Goal: Feedback & Contribution: Submit feedback/report problem

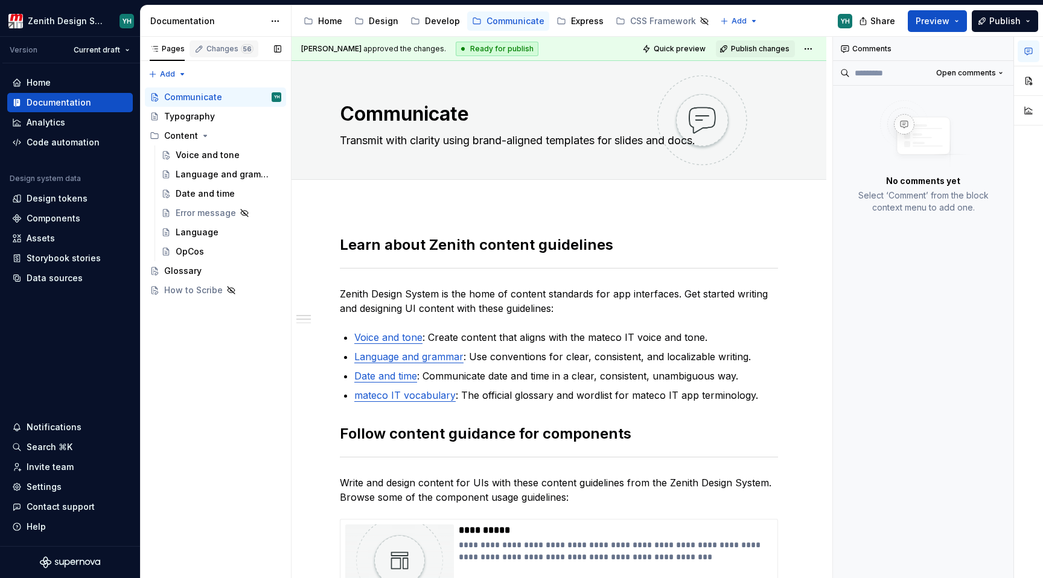
click at [215, 53] on div "Changes 56" at bounding box center [223, 48] width 69 height 17
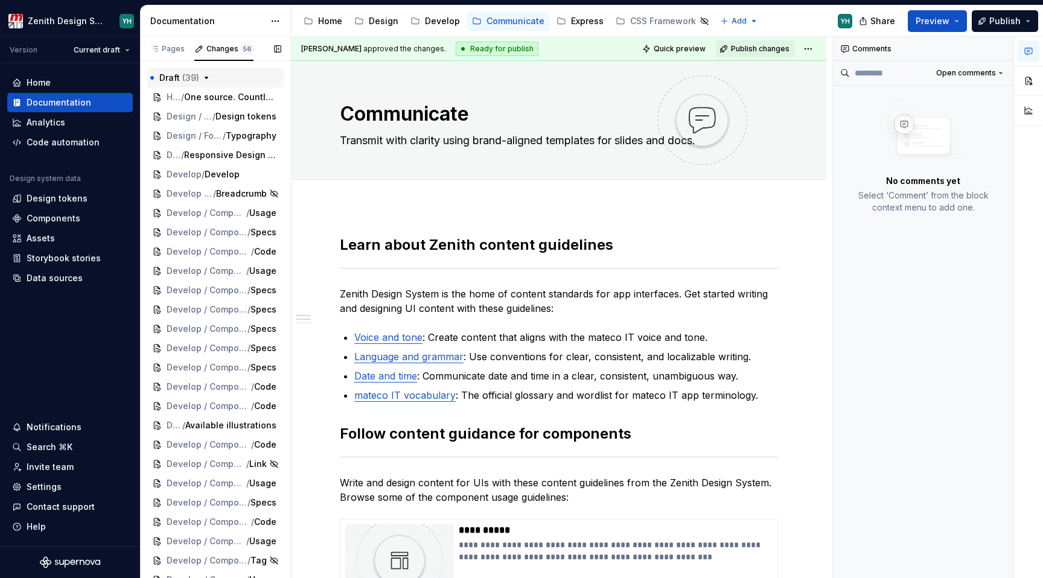
click at [196, 72] on span "Draft ( 39 )" at bounding box center [179, 78] width 40 height 12
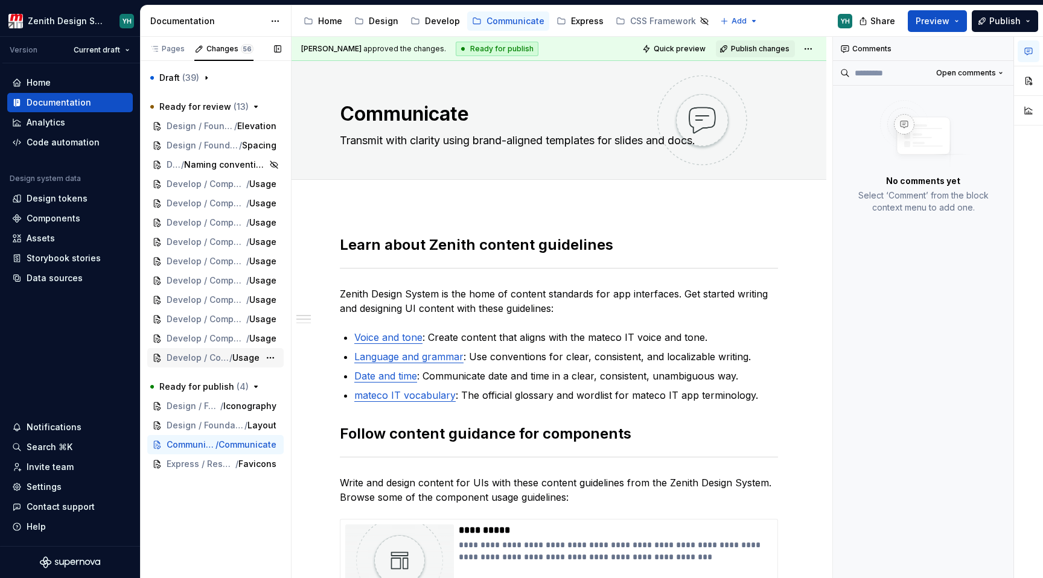
click at [202, 359] on span "Develop / Components / Form elements / Textarea" at bounding box center [198, 358] width 63 height 12
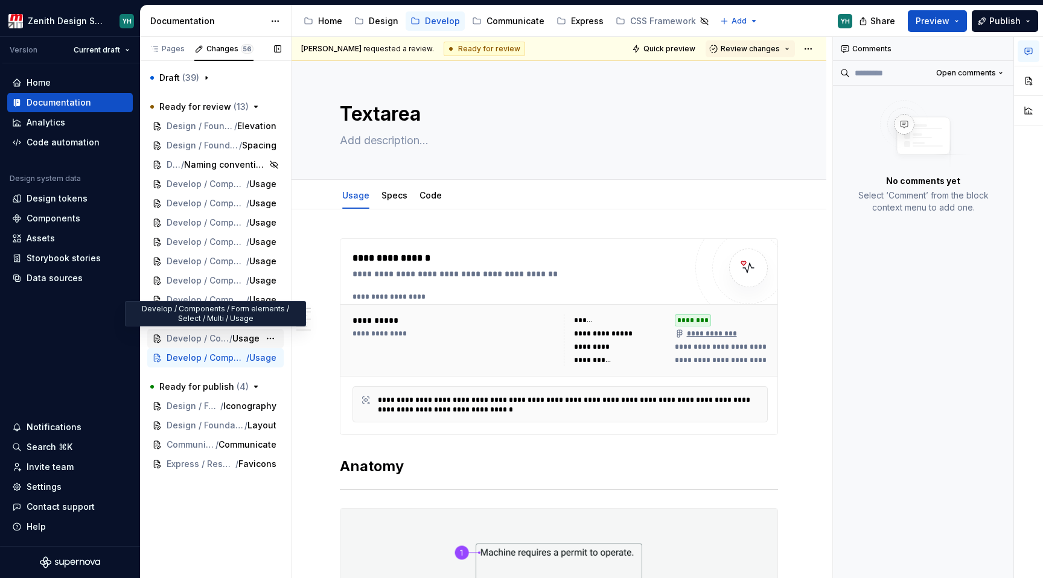
click at [201, 345] on div "Develop / Components / Form elements / Select / Multi / Usage" at bounding box center [215, 338] width 136 height 19
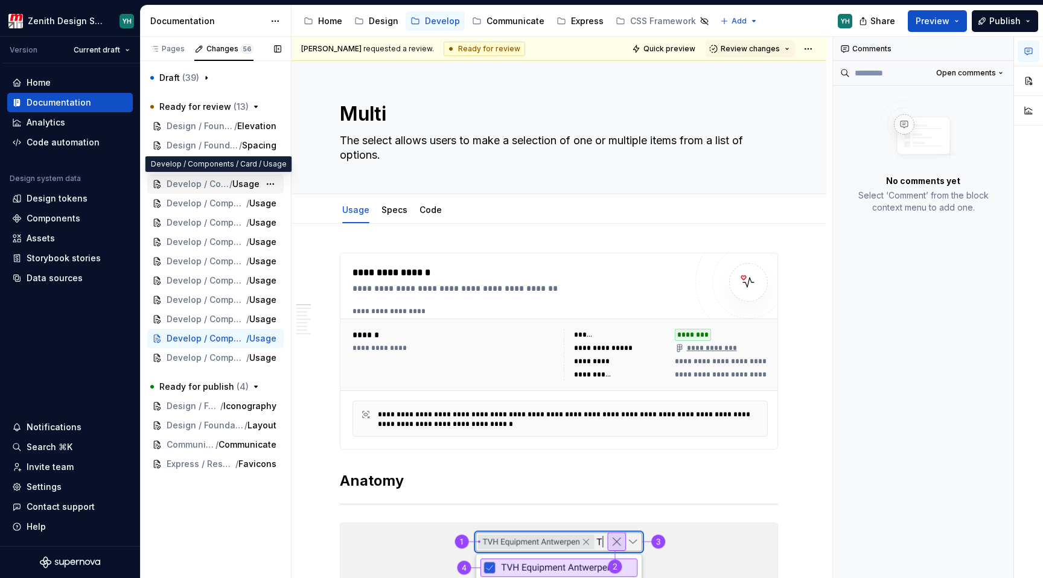
click at [199, 182] on span "Develop / Components / Card" at bounding box center [198, 184] width 63 height 12
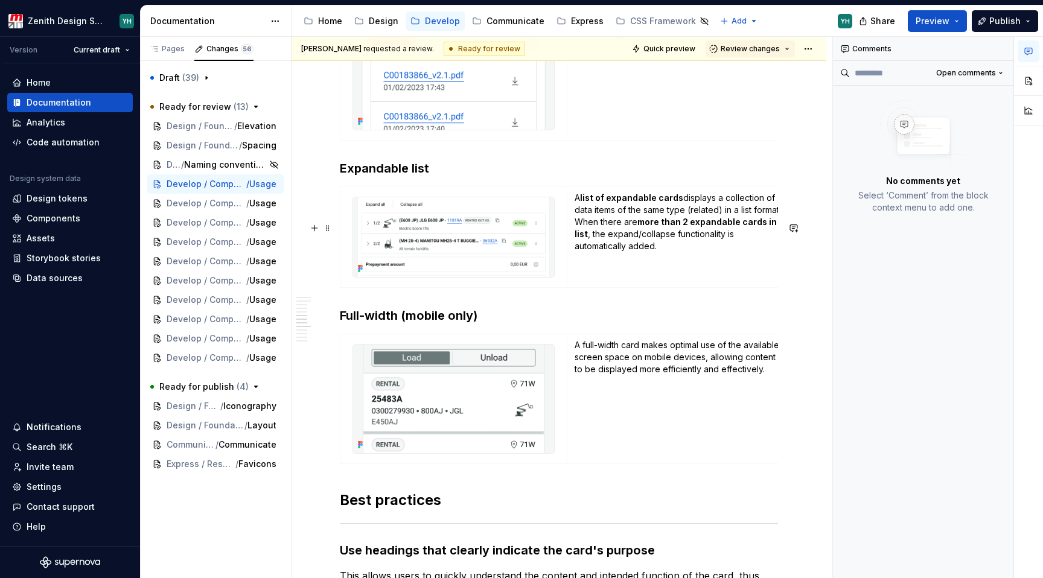
scroll to position [1320, 0]
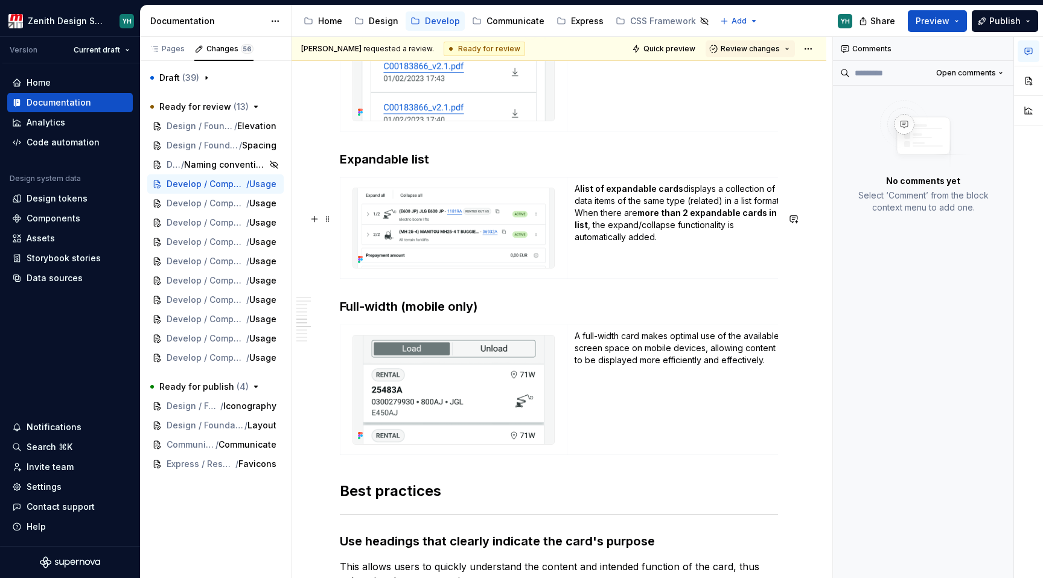
type textarea "*"
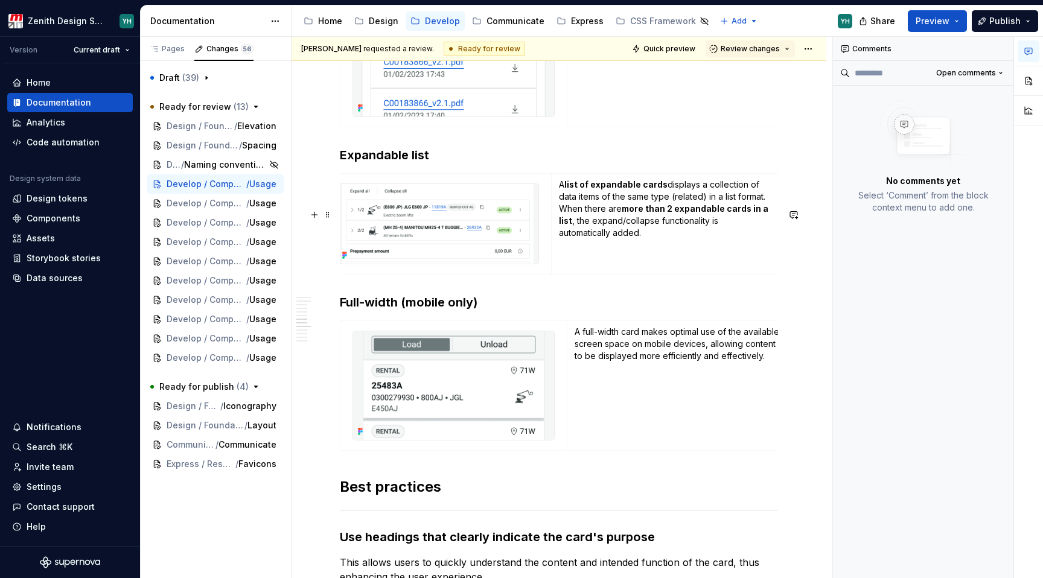
scroll to position [0, 17]
click at [652, 226] on strong "more than 2 expandable cards in a list" at bounding box center [663, 214] width 211 height 22
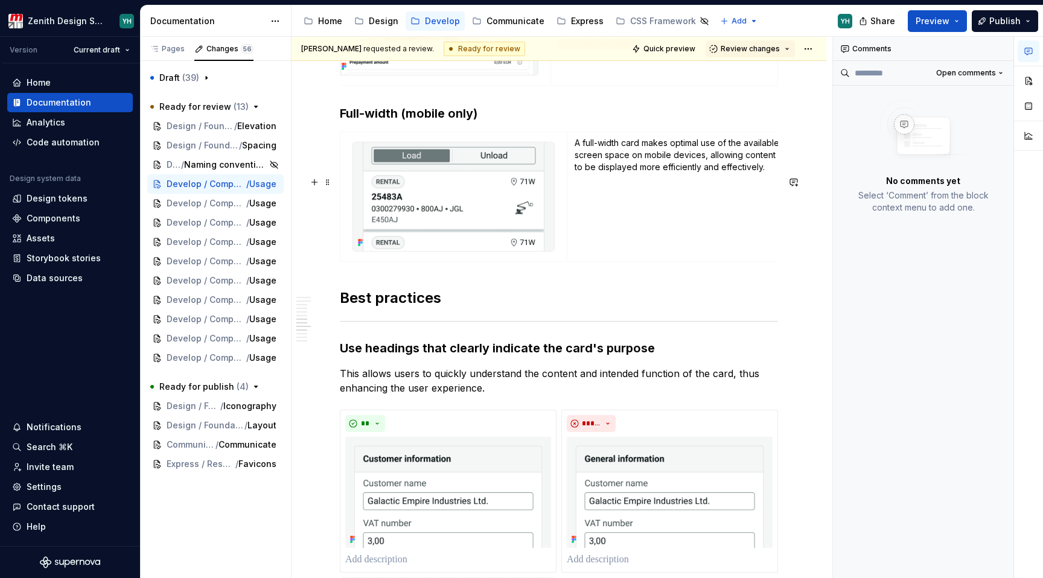
scroll to position [1389, 0]
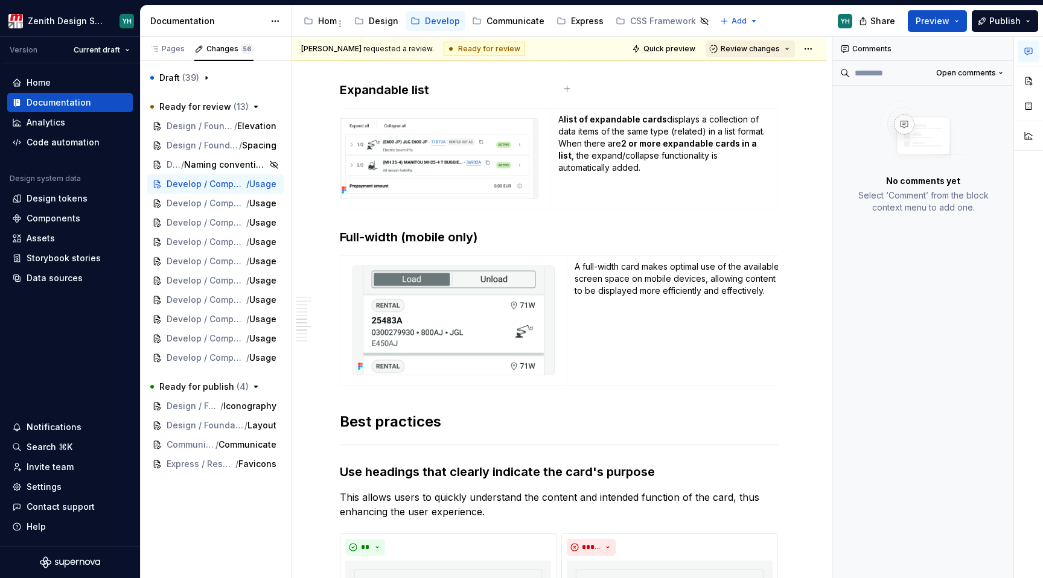
click at [772, 48] on span "Review changes" at bounding box center [750, 49] width 59 height 10
click at [758, 83] on div "This page is ready to publish." at bounding box center [783, 85] width 106 height 10
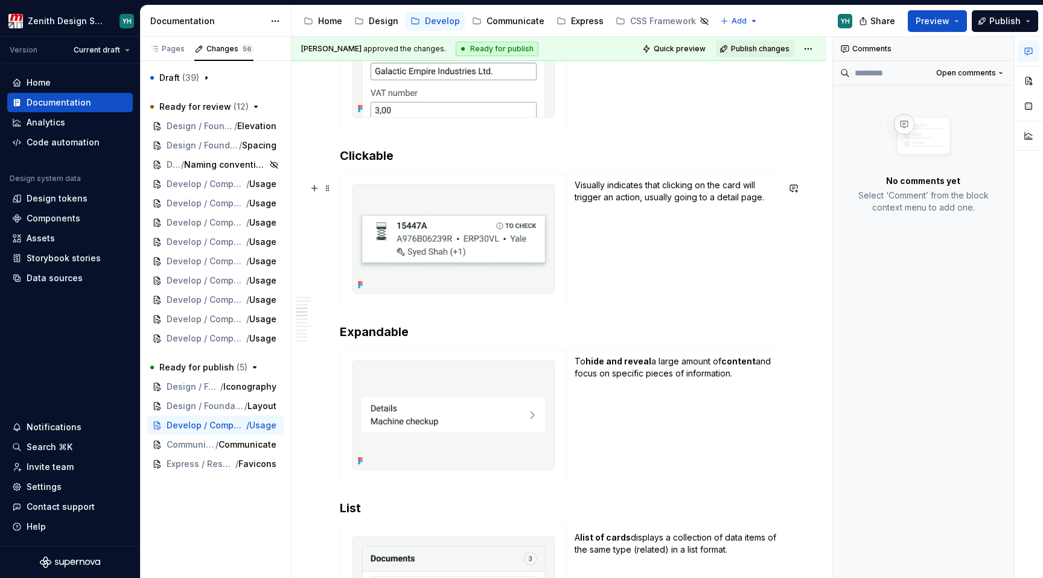
scroll to position [829, 0]
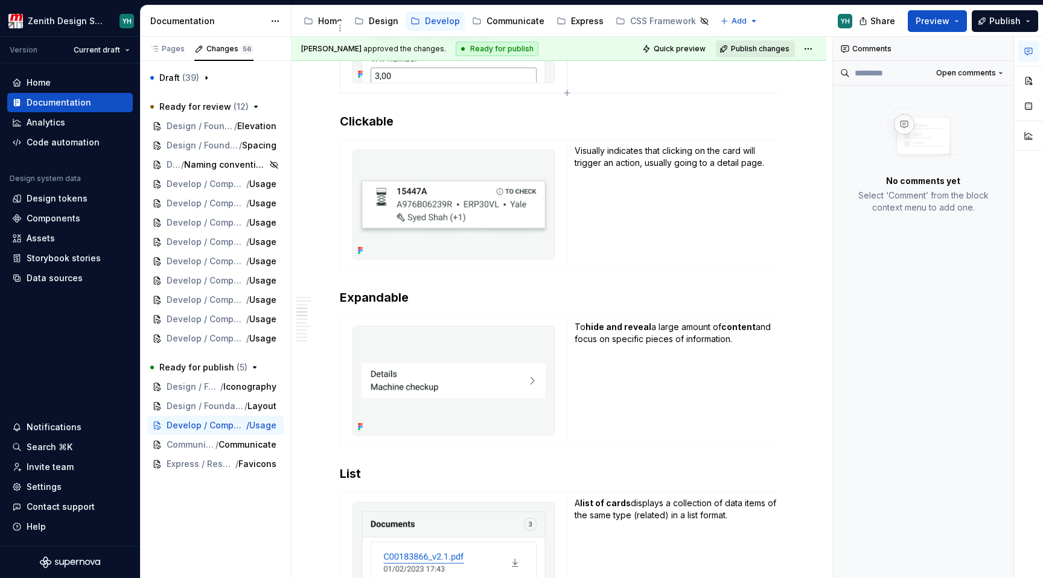
click at [749, 44] on span "Publish changes" at bounding box center [760, 49] width 59 height 10
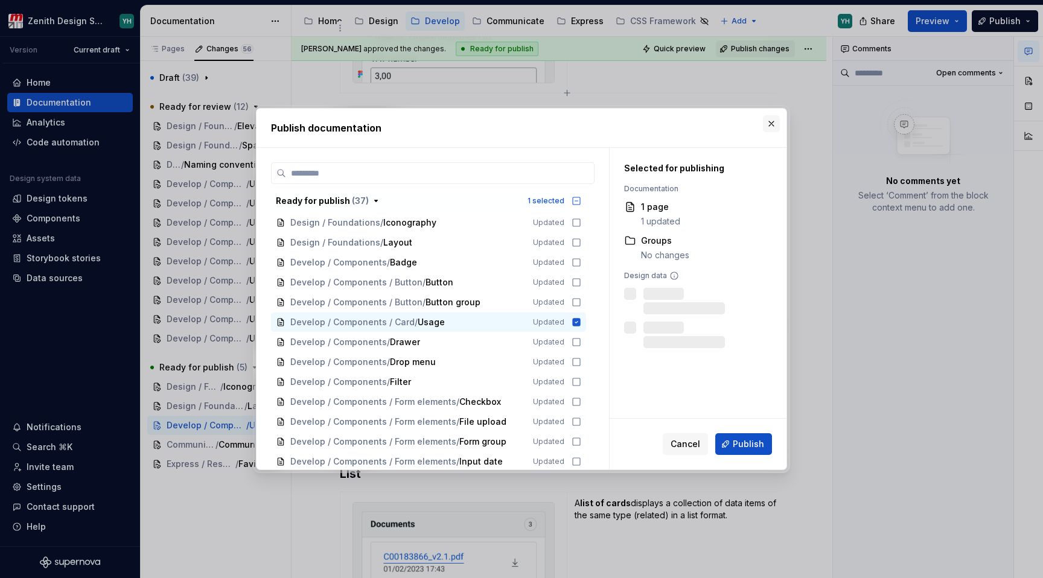
click at [774, 121] on button "button" at bounding box center [771, 123] width 17 height 17
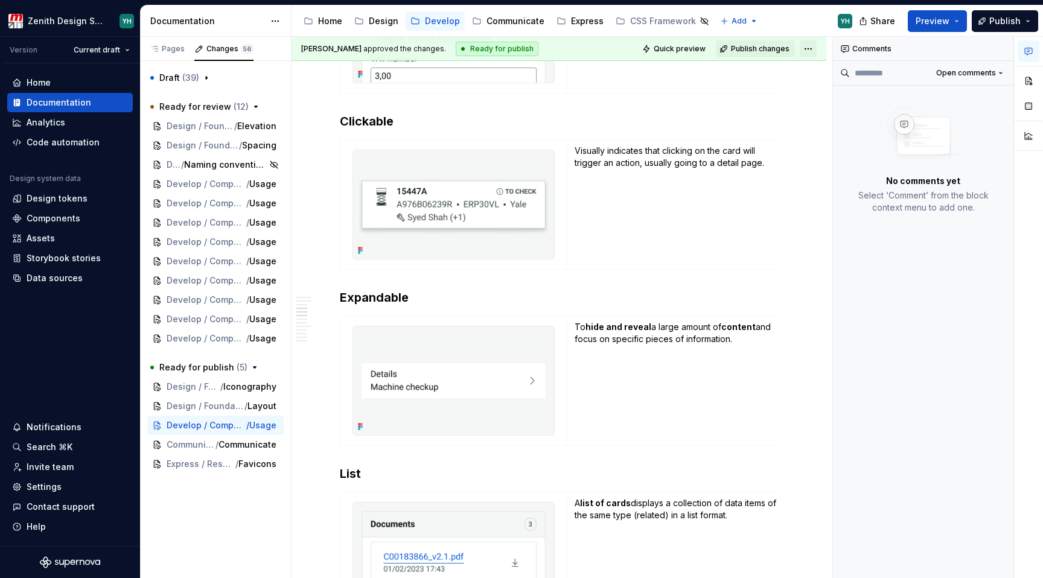
click at [806, 48] on html "Zenith Design System YH Version Current draft Home Documentation Analytics Code…" at bounding box center [521, 289] width 1043 height 578
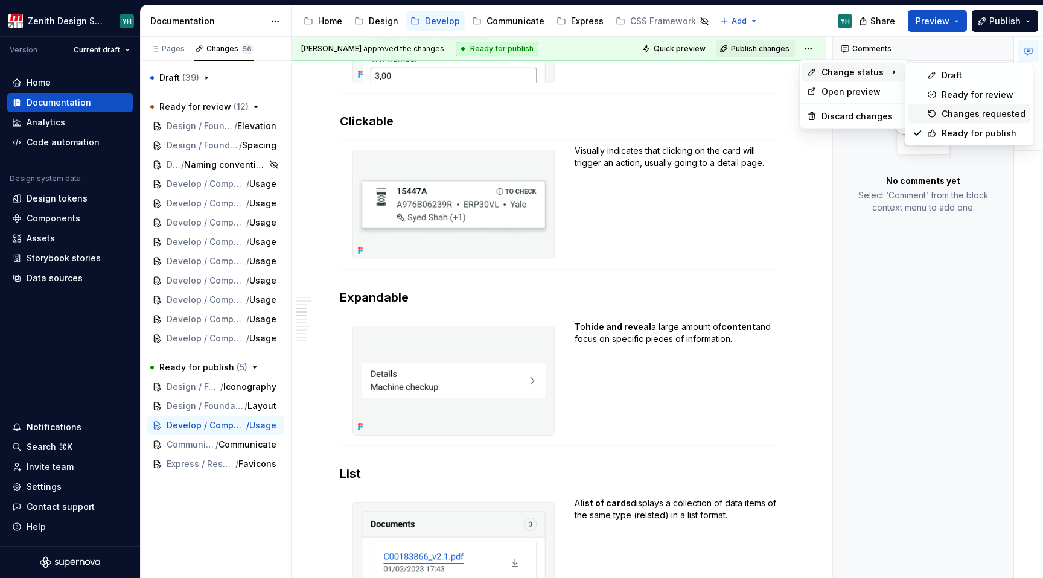
click at [981, 113] on div "Changes requested" at bounding box center [983, 114] width 84 height 12
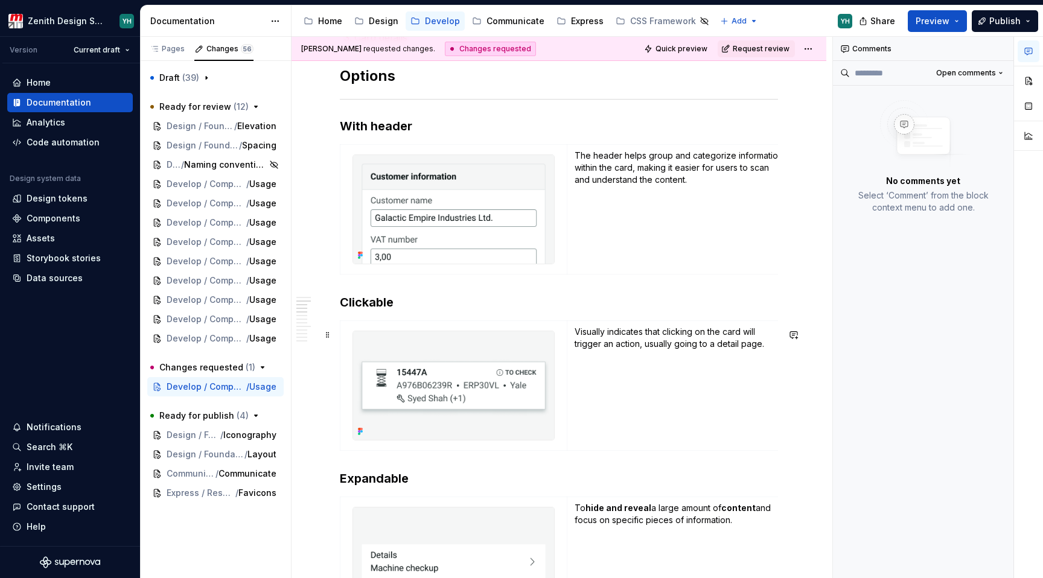
scroll to position [651, 0]
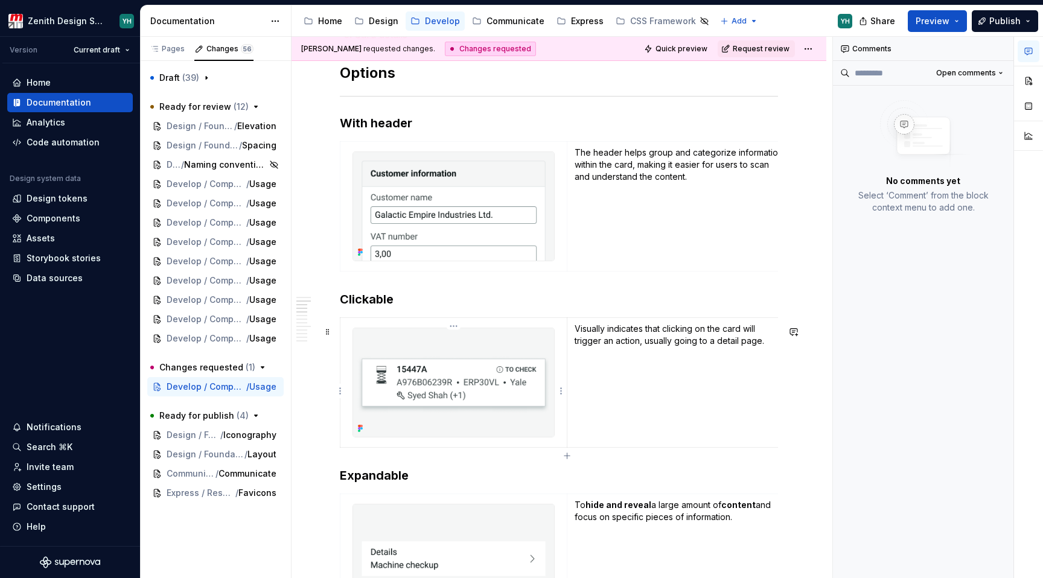
type textarea "*"
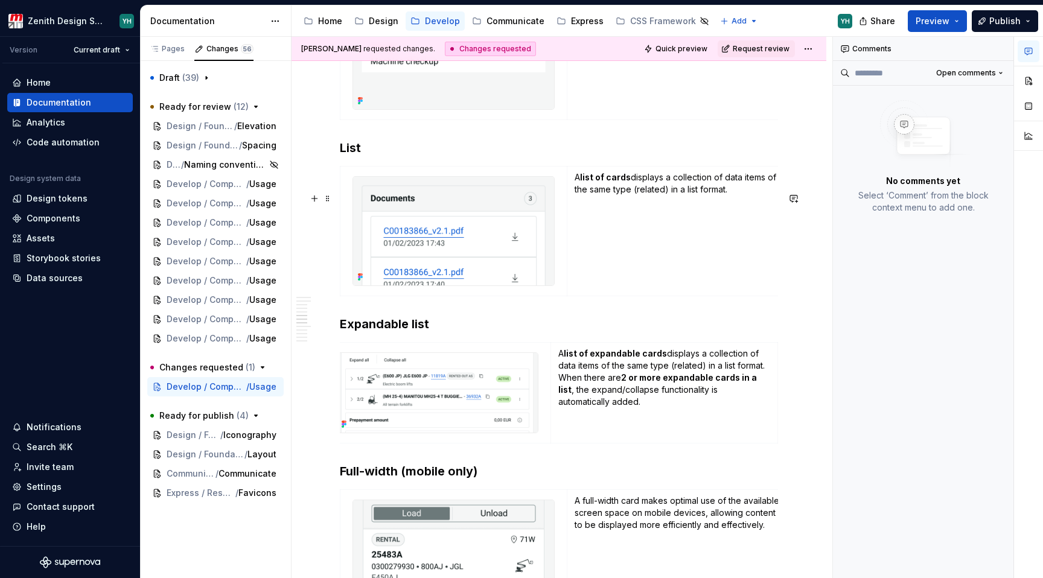
scroll to position [1156, 0]
click at [798, 200] on button "button" at bounding box center [793, 197] width 17 height 17
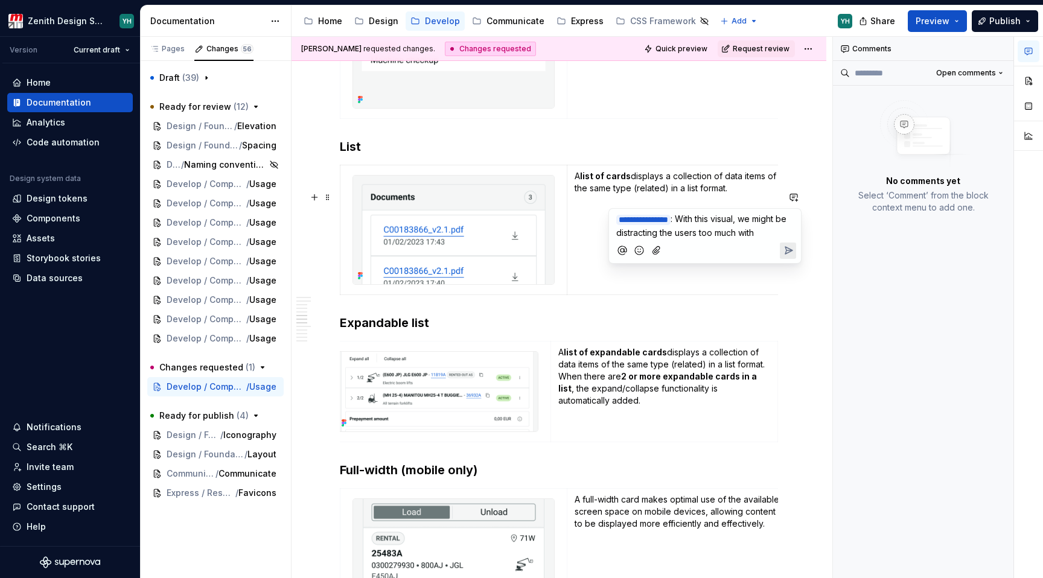
drag, startPoint x: 700, startPoint y: 222, endPoint x: 711, endPoint y: 248, distance: 28.1
click at [711, 239] on p "**********" at bounding box center [704, 225] width 177 height 27
click at [792, 274] on icon "Send" at bounding box center [788, 276] width 12 height 12
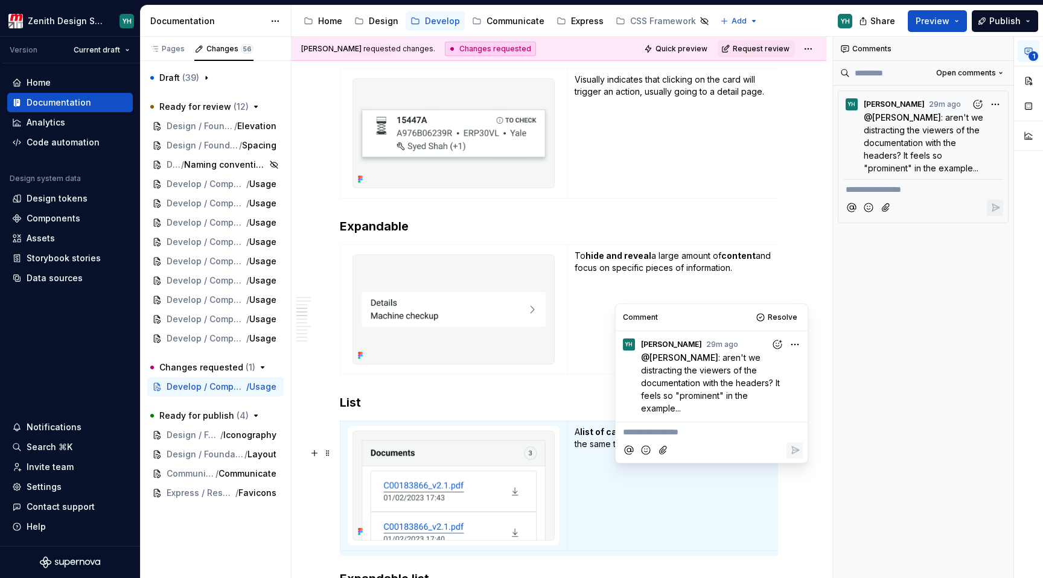
scroll to position [929, 0]
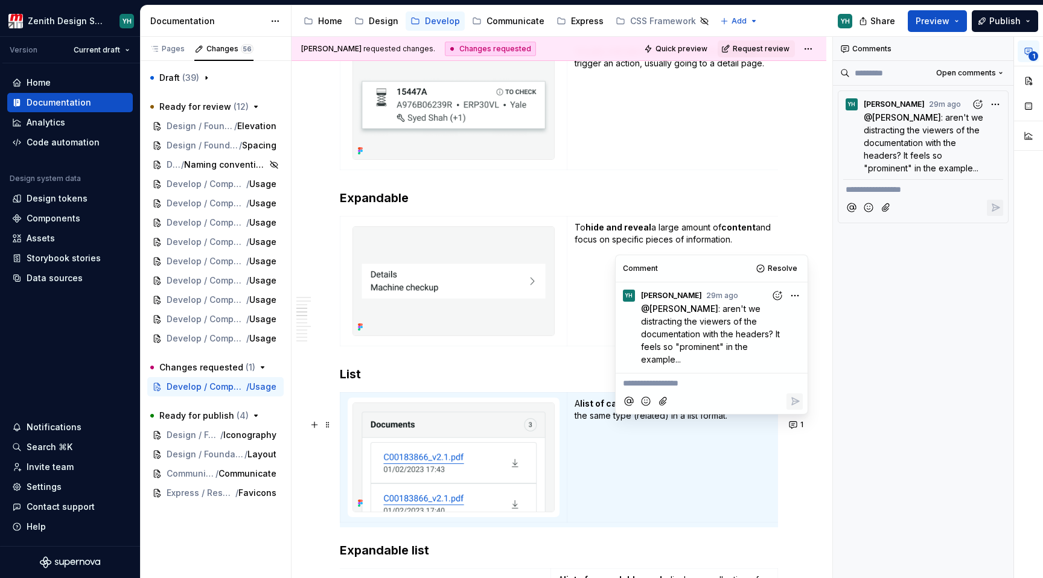
click at [901, 400] on div "**********" at bounding box center [923, 308] width 181 height 542
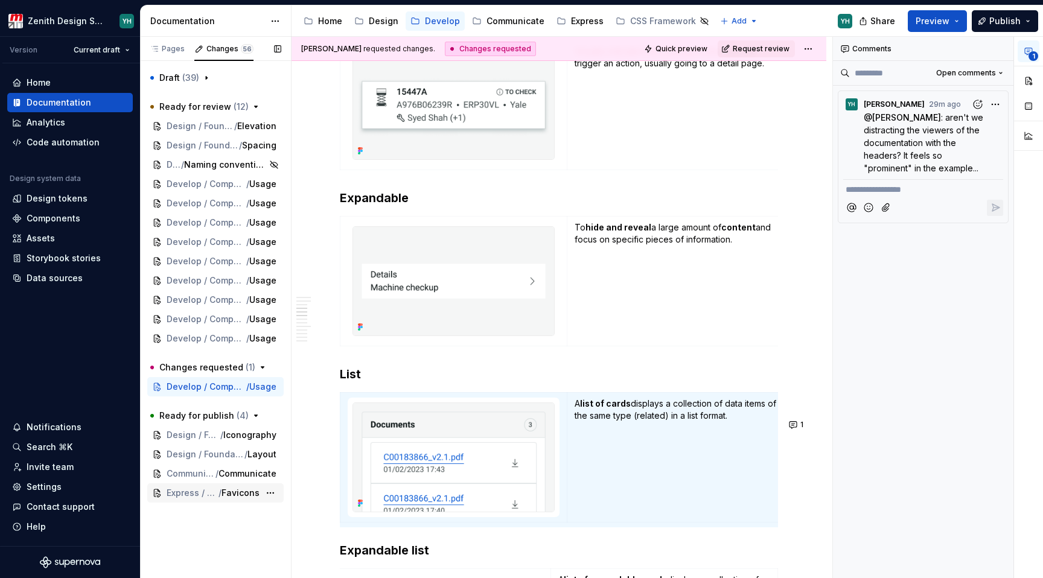
click at [183, 500] on div "Express / Resources / Favicons" at bounding box center [215, 492] width 136 height 19
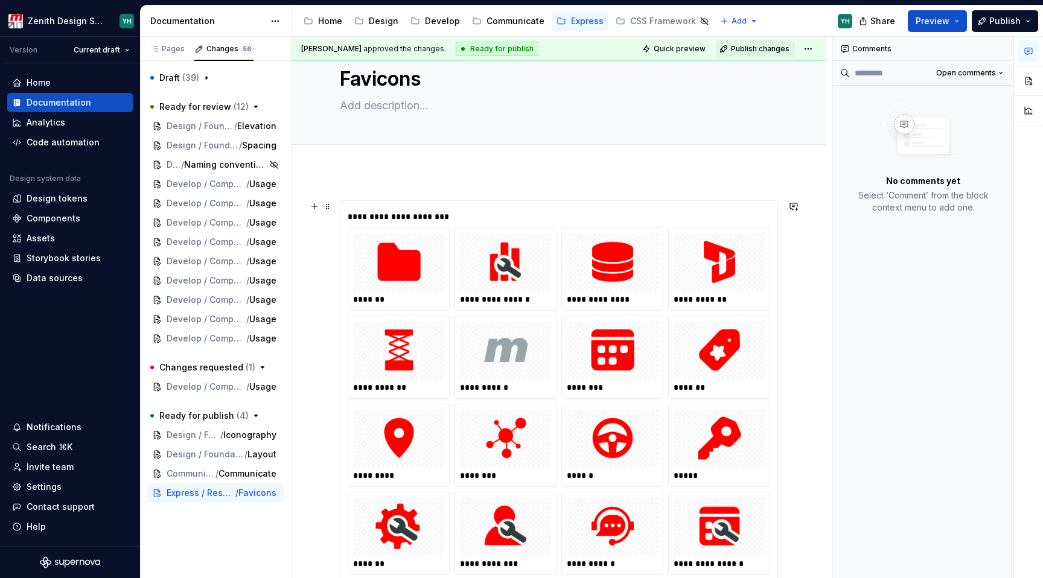
scroll to position [33, 0]
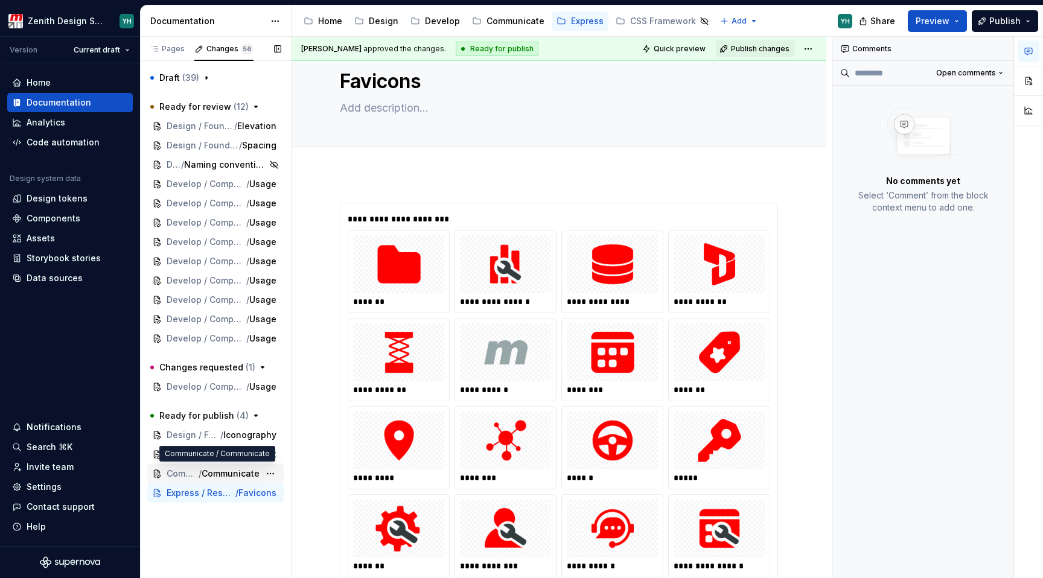
click at [199, 473] on span "/" at bounding box center [200, 474] width 3 height 12
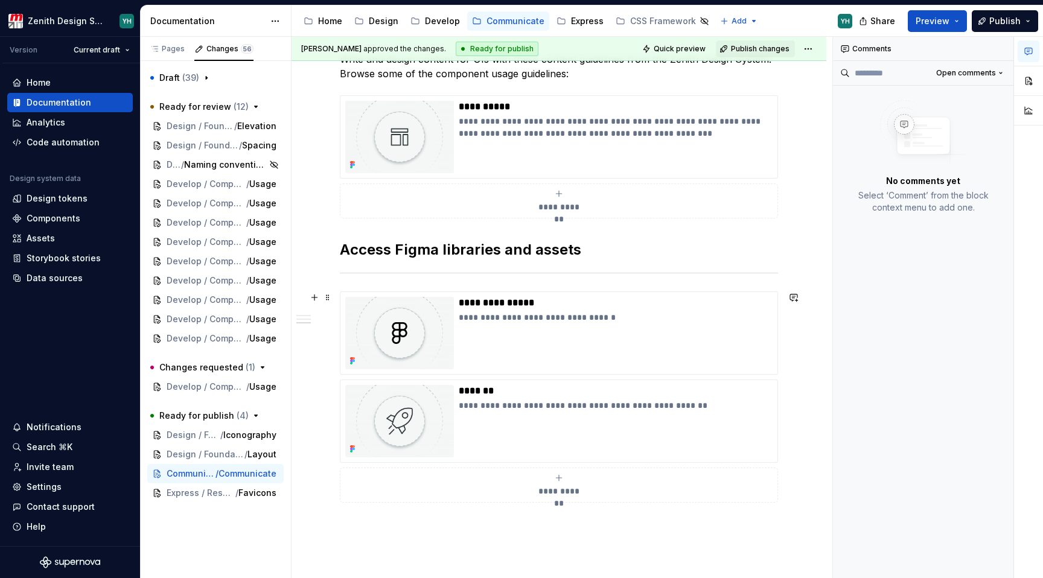
scroll to position [336, 0]
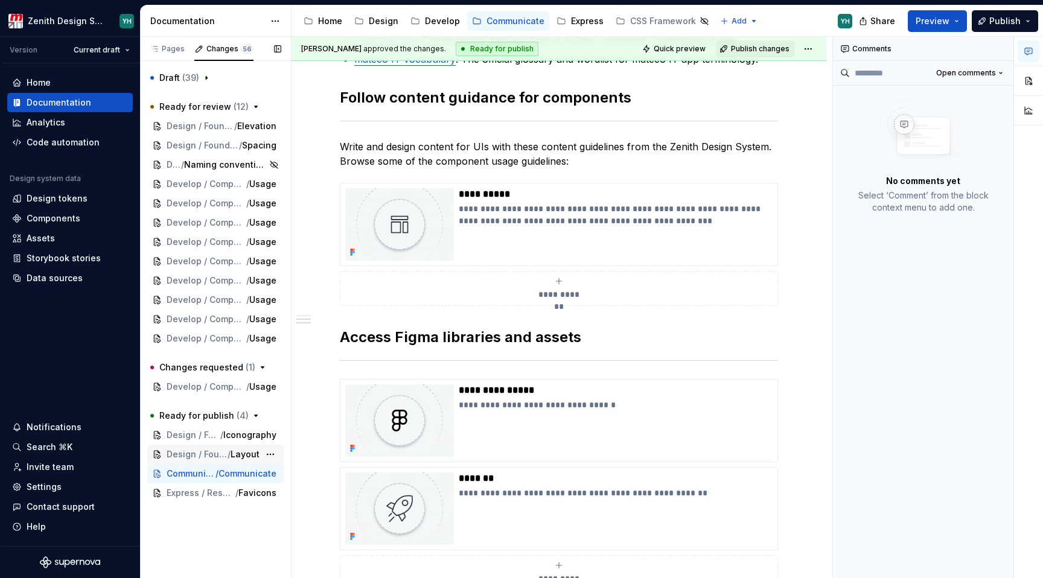
click at [205, 449] on span "Design / Foundations" at bounding box center [197, 454] width 61 height 12
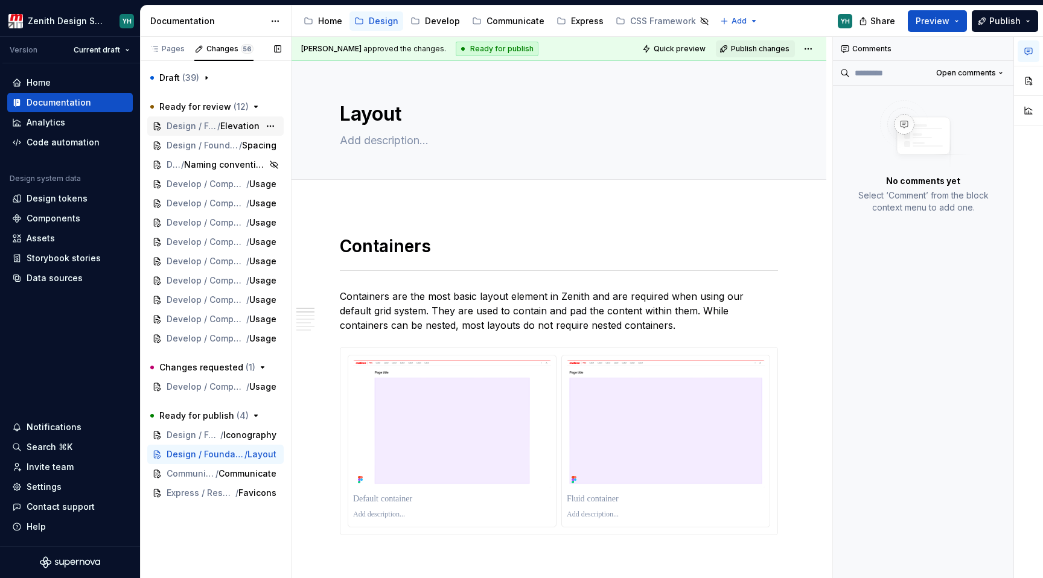
click at [203, 130] on span "Design / Foundations" at bounding box center [192, 126] width 51 height 12
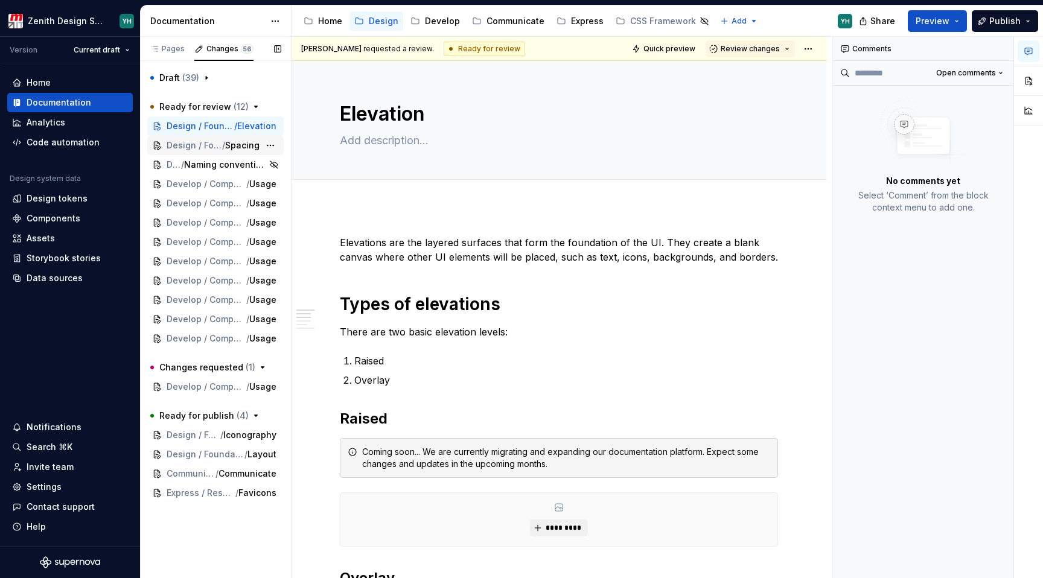
click at [202, 145] on span "Design / Foundations" at bounding box center [195, 145] width 56 height 12
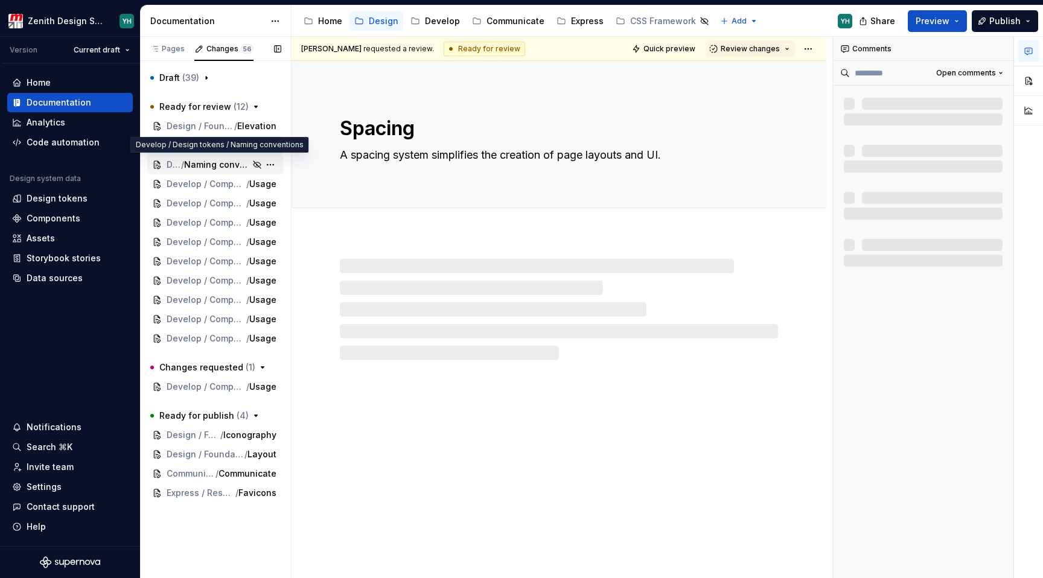
click at [201, 162] on span "Naming conventions" at bounding box center [217, 165] width 66 height 12
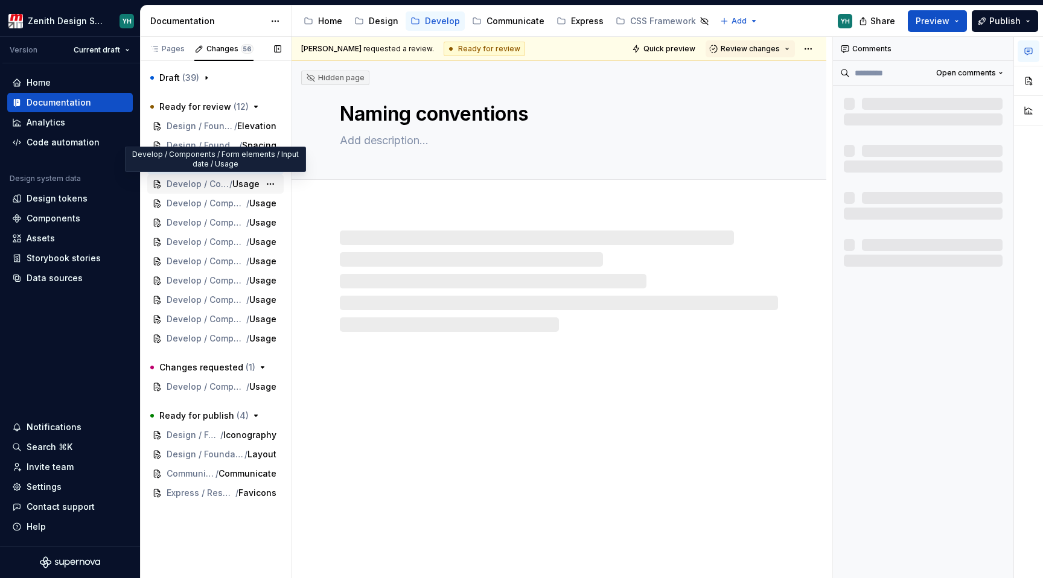
click at [197, 181] on span "Develop / Components / Form elements / Input date" at bounding box center [198, 184] width 63 height 12
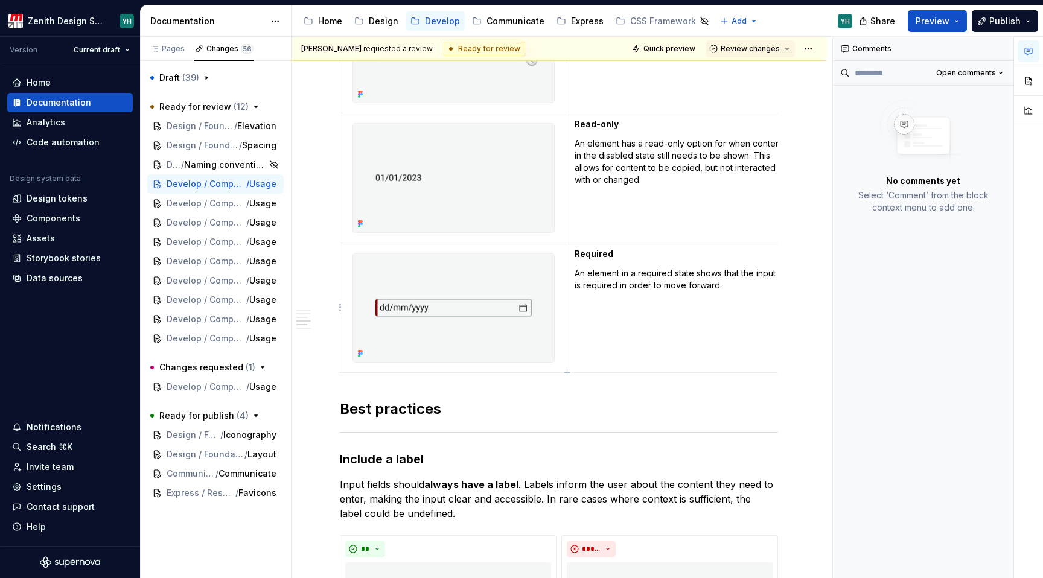
scroll to position [1050, 0]
click at [780, 49] on button "Review changes" at bounding box center [749, 48] width 89 height 17
click at [774, 81] on div "This page is ready to publish." at bounding box center [783, 85] width 106 height 10
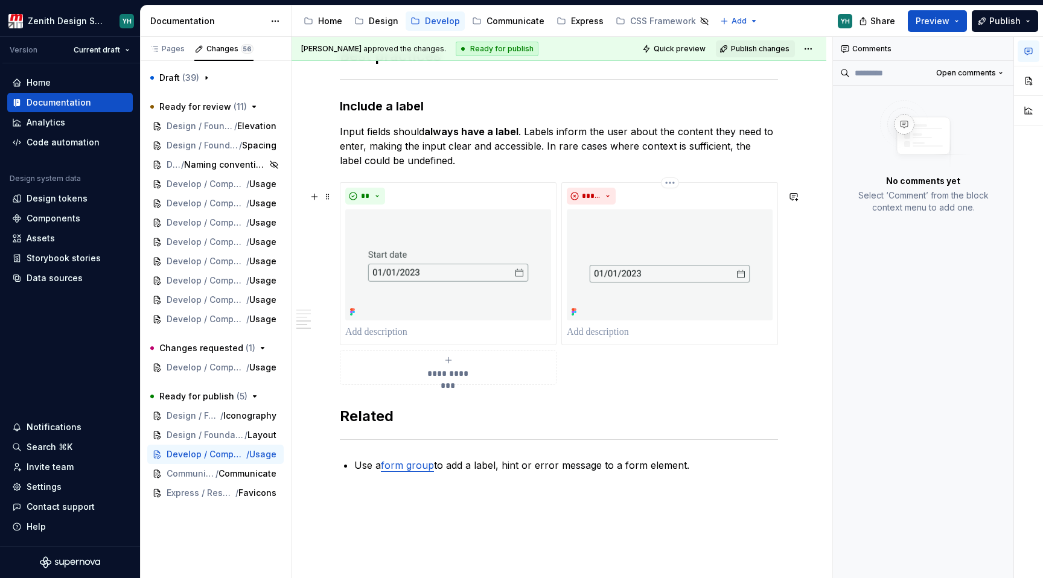
scroll to position [1493, 0]
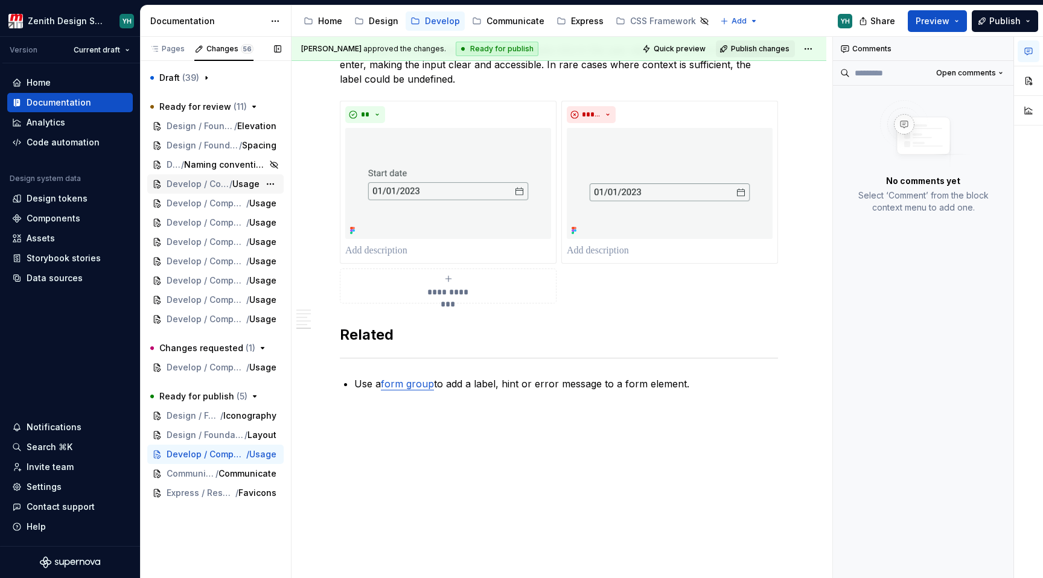
click at [221, 176] on div "Develop / Components / Form elements / Input email / Usage" at bounding box center [215, 183] width 136 height 19
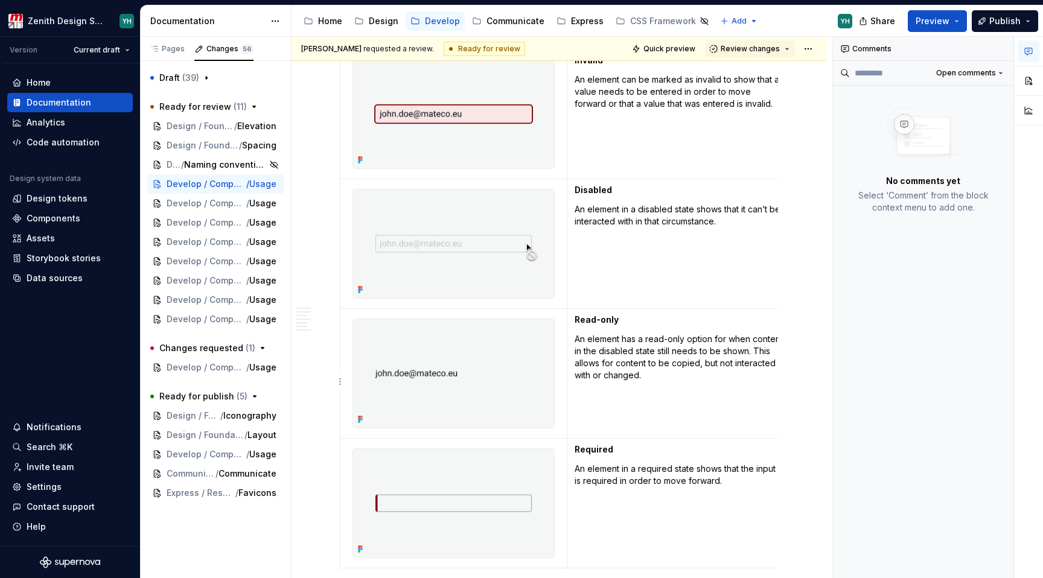
scroll to position [845, 0]
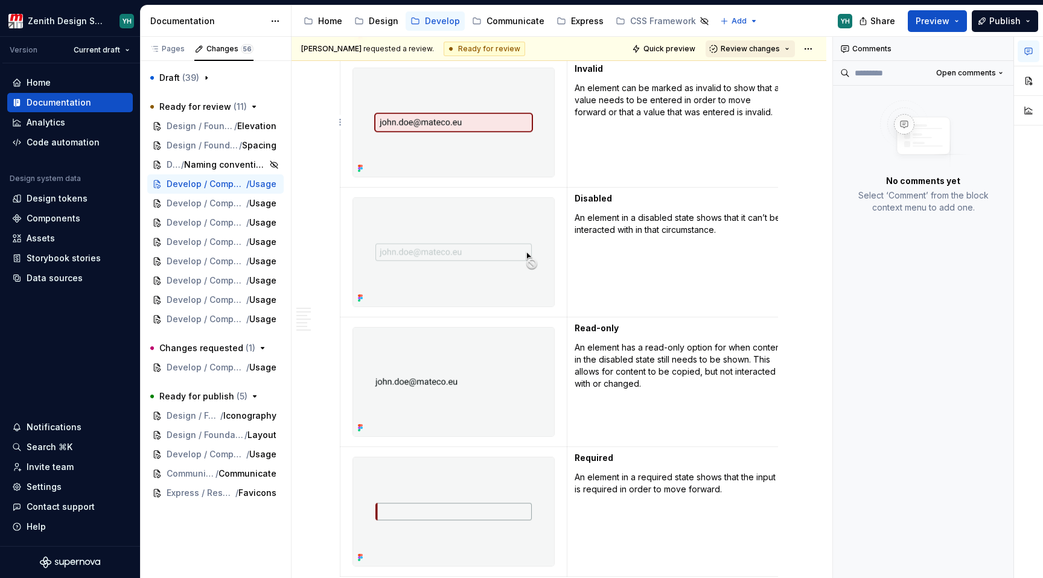
click at [765, 42] on button "Review changes" at bounding box center [749, 48] width 89 height 17
click at [749, 78] on div "Approve This page is ready to publish." at bounding box center [783, 77] width 106 height 23
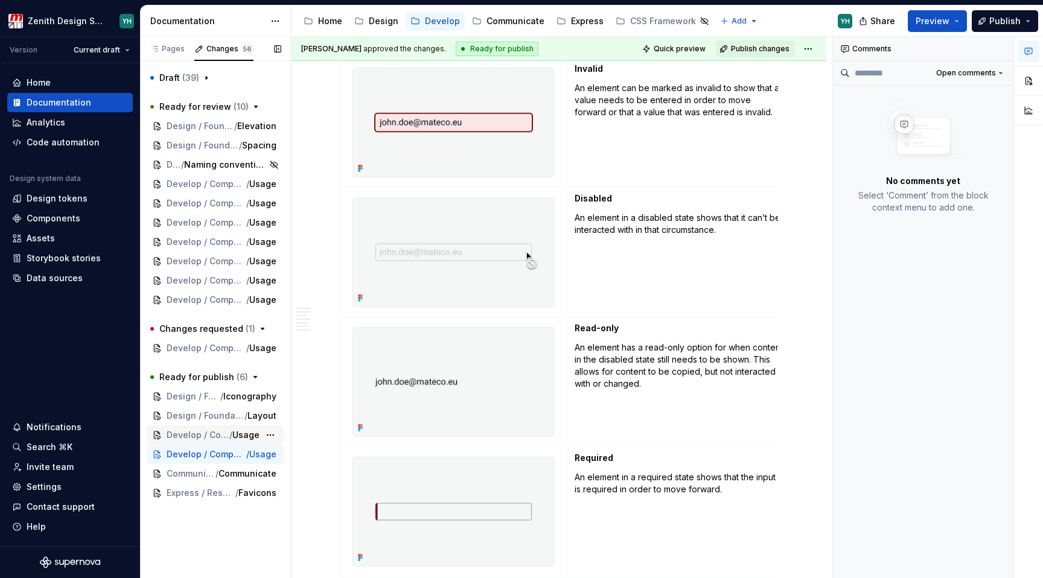
click at [196, 436] on span "Develop / Components / Form elements / Input date" at bounding box center [198, 435] width 63 height 12
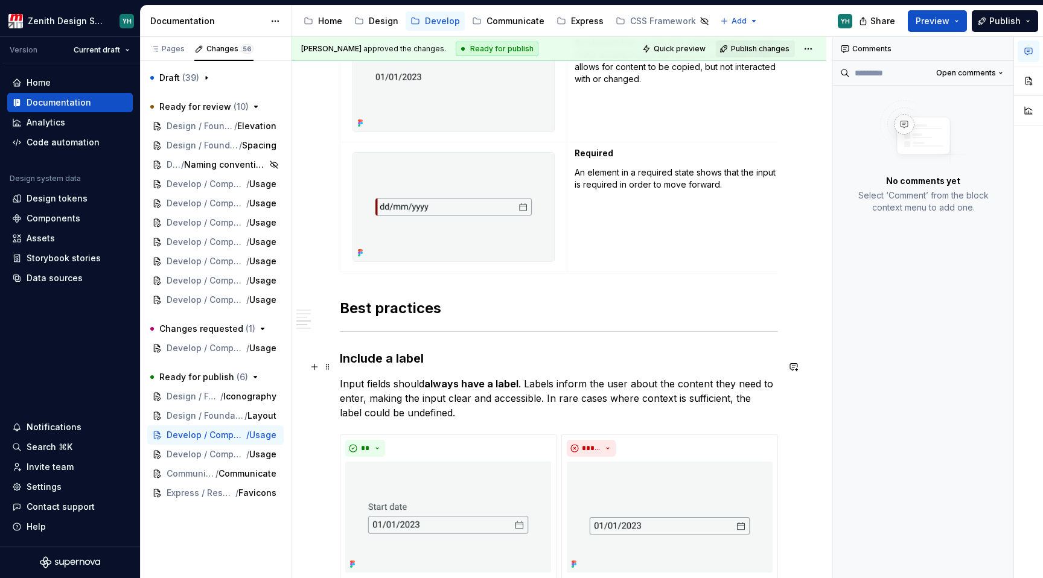
scroll to position [1174, 0]
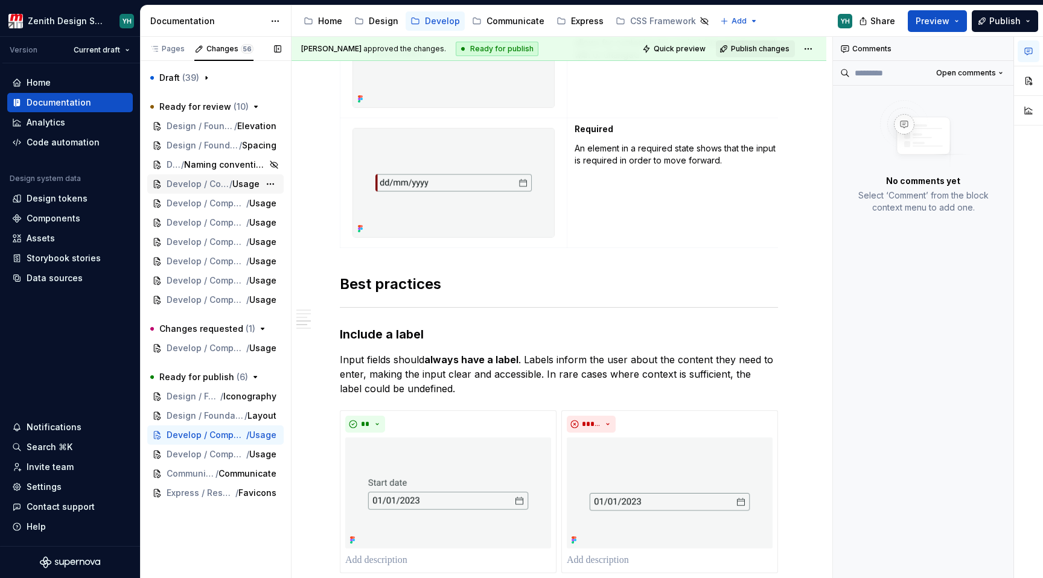
click at [218, 180] on span "Develop / Components / Form elements / Input number" at bounding box center [198, 184] width 63 height 12
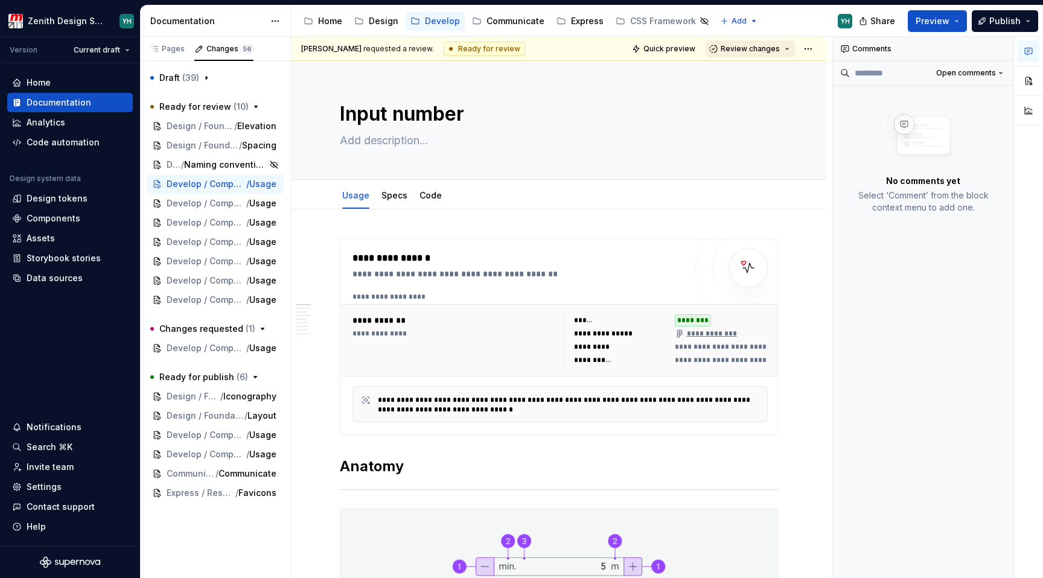
click at [754, 50] on span "Review changes" at bounding box center [750, 49] width 59 height 10
click at [748, 78] on div "Approve This page is ready to publish." at bounding box center [783, 77] width 106 height 23
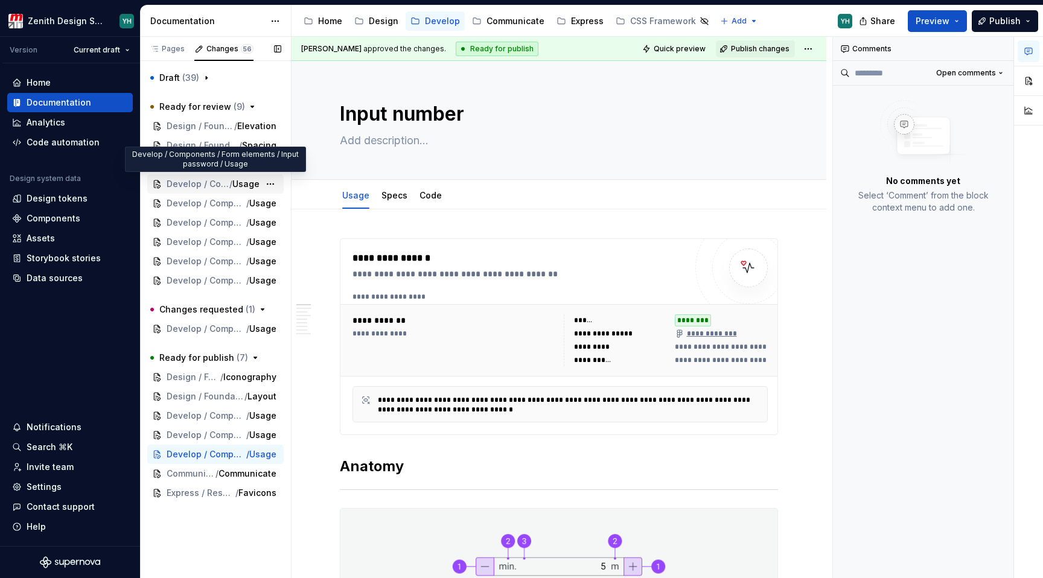
click at [193, 187] on span "Develop / Components / Form elements / Input password" at bounding box center [198, 184] width 63 height 12
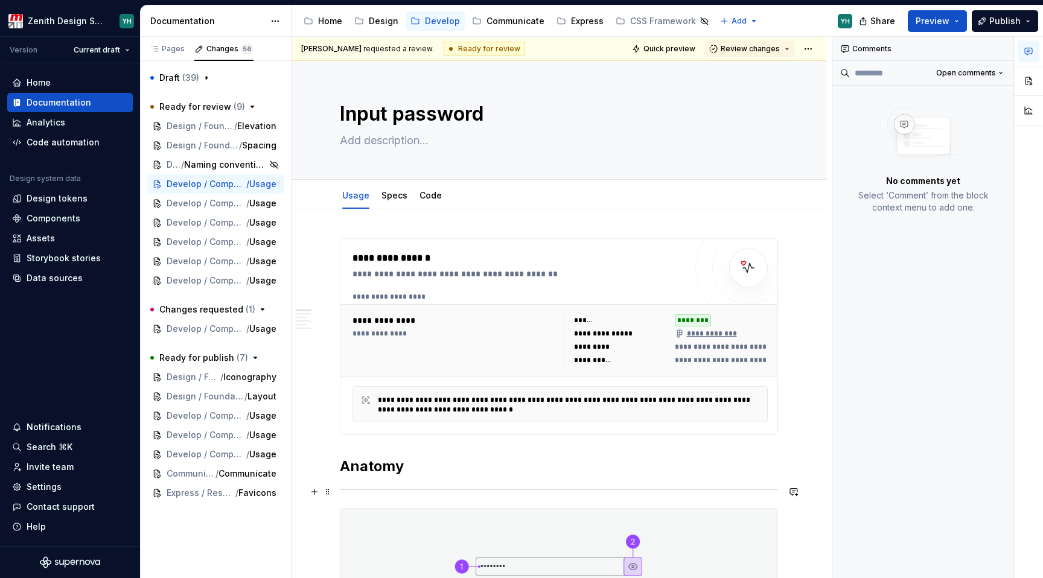
type textarea "*"
